Goal: Information Seeking & Learning: Check status

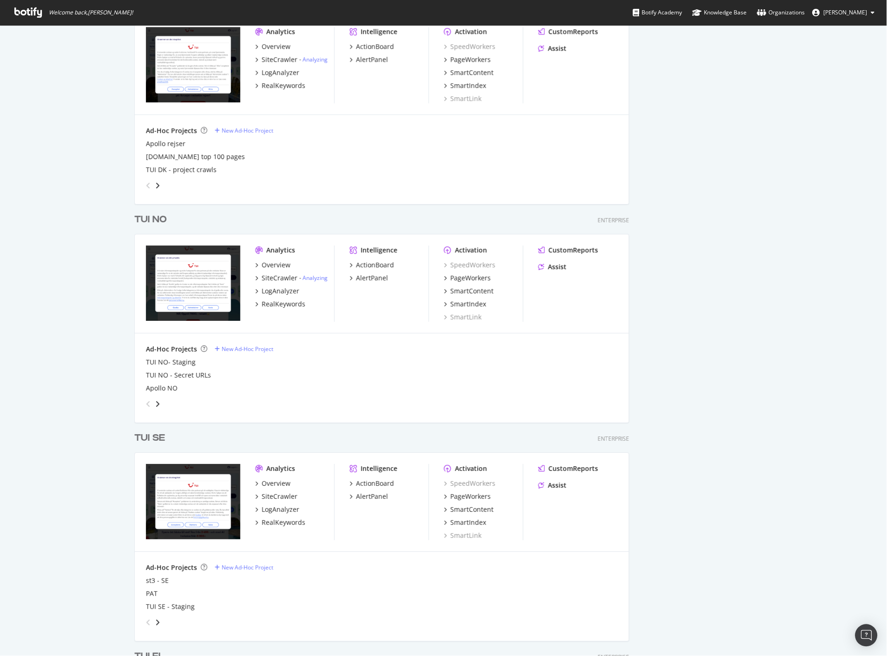
scroll to position [1085, 0]
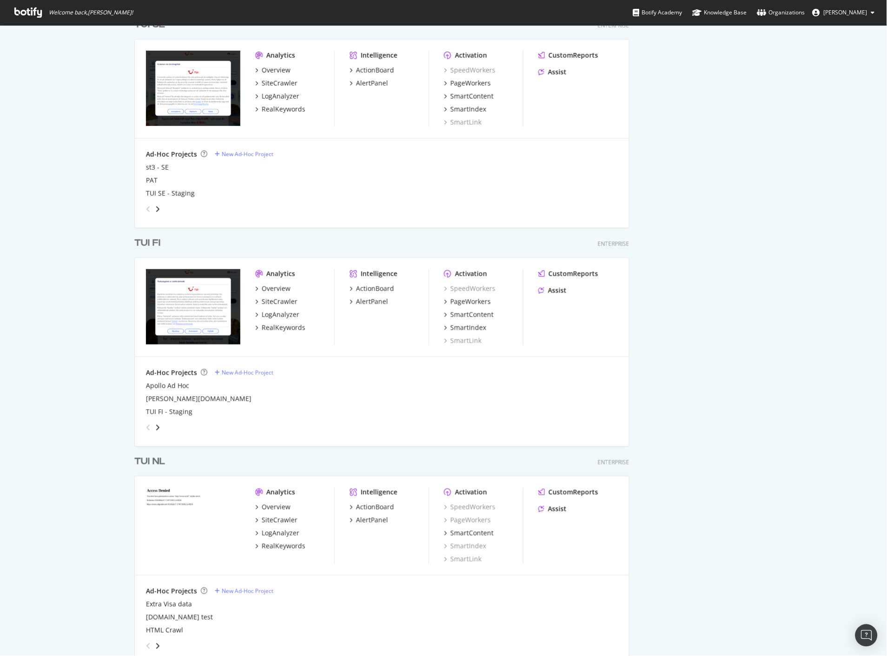
click at [152, 239] on div "TUI FI" at bounding box center [147, 243] width 26 height 13
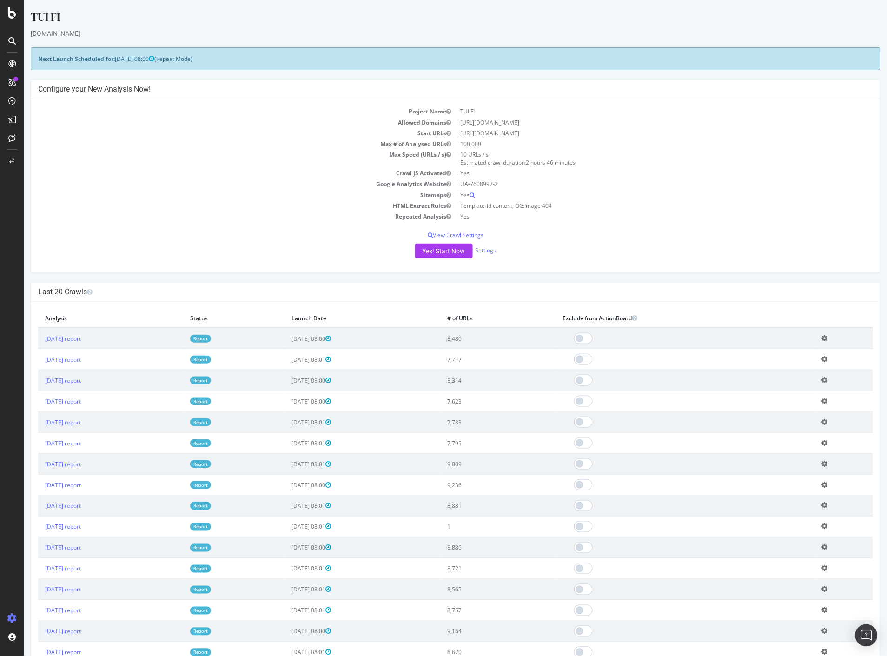
click at [211, 342] on link "Report" at bounding box center [200, 339] width 21 height 8
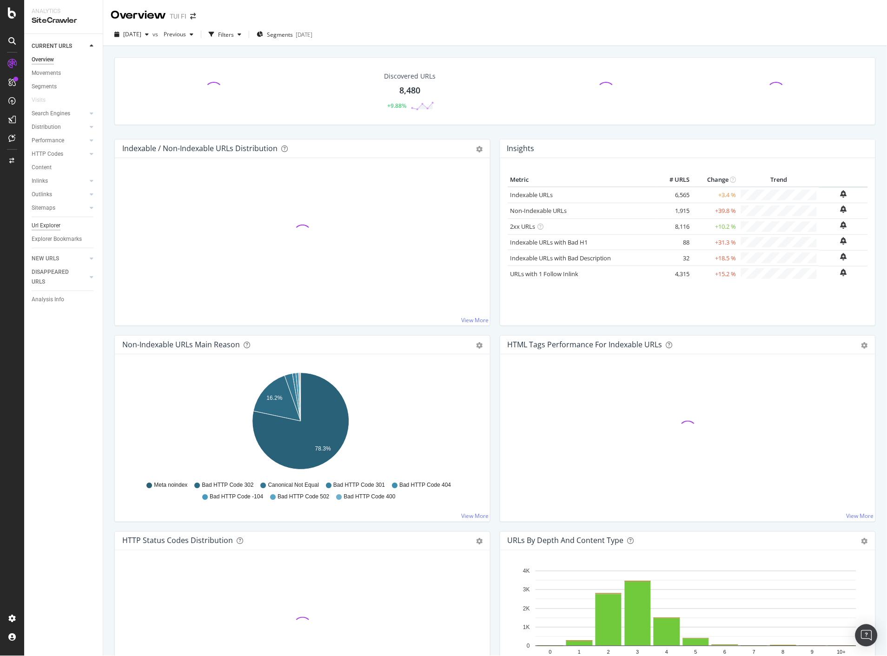
click at [51, 225] on div "Url Explorer" at bounding box center [46, 226] width 29 height 10
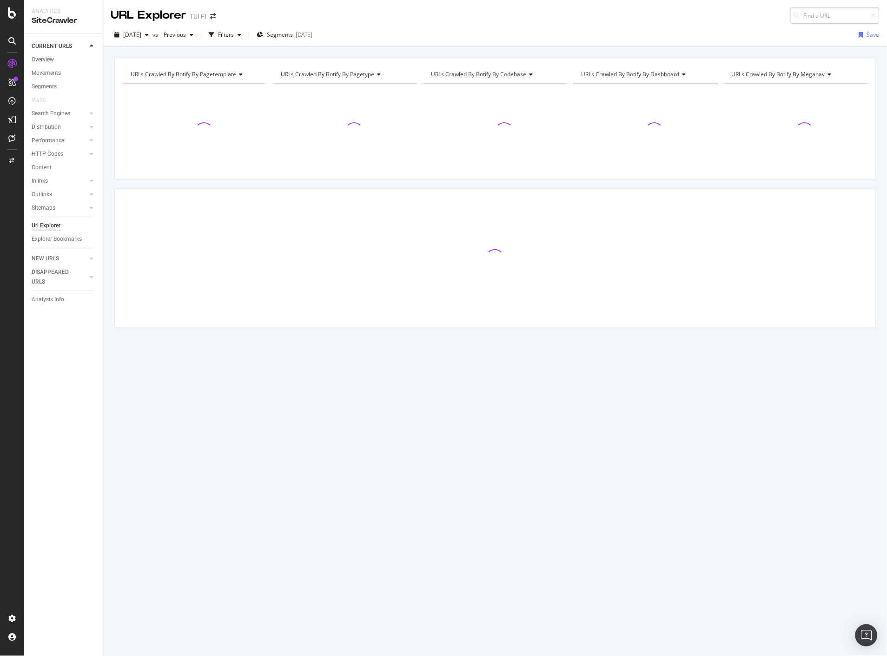
click at [805, 16] on input at bounding box center [834, 15] width 89 height 16
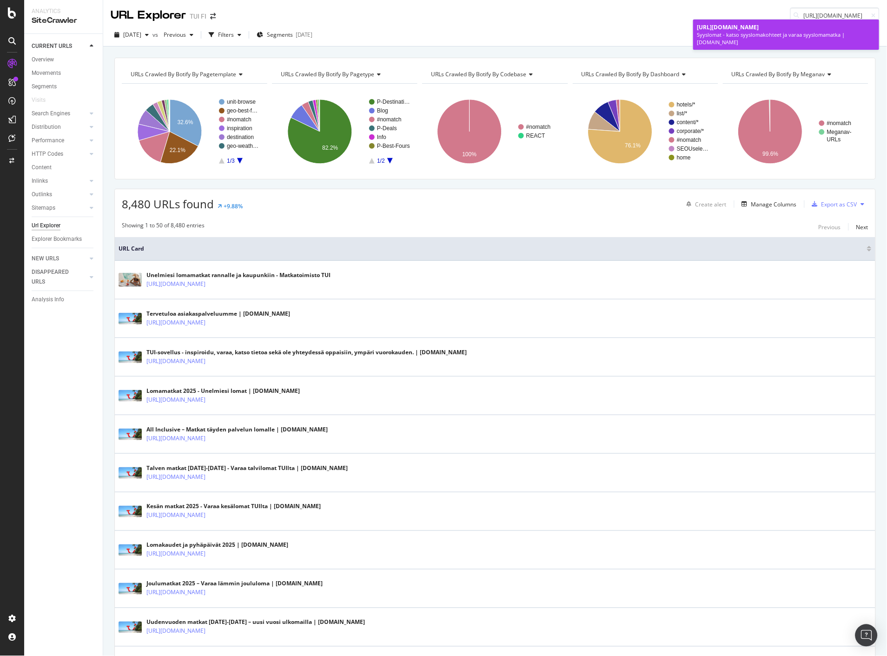
type input "[URL][DOMAIN_NAME]"
click at [780, 34] on div "Syyslomat - katso syyslomakohteet ja varaa syyslomamatka | [DOMAIN_NAME]" at bounding box center [786, 38] width 179 height 14
